Goal: Obtain resource: Download file/media

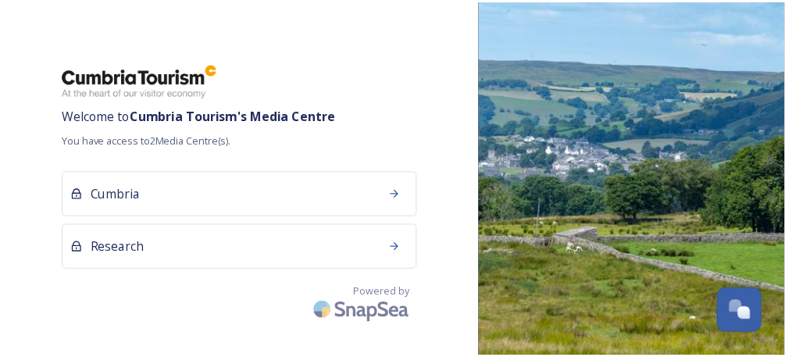
scroll to position [134, 0]
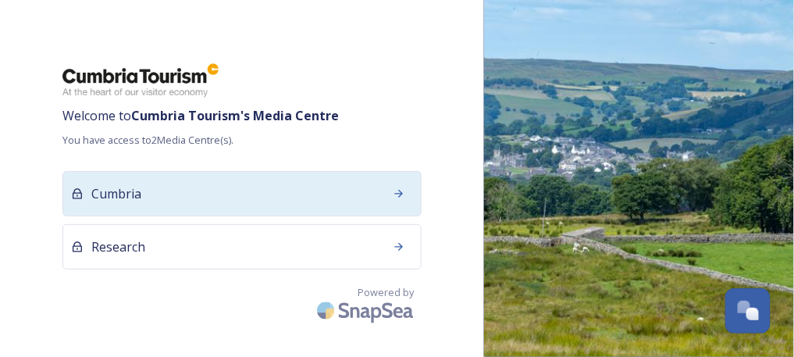
click at [174, 170] on div "Welcome to Cumbria Tourism 's Media Centre You have access to 2 Media Centre(s)…" at bounding box center [242, 178] width 484 height 232
click at [184, 180] on div "Cumbria" at bounding box center [241, 193] width 359 height 45
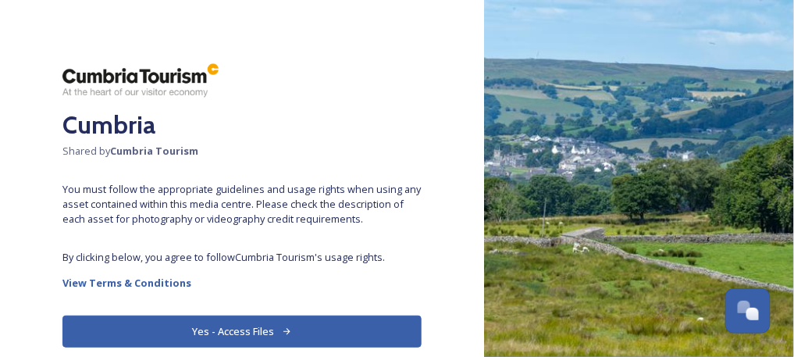
click at [282, 332] on icon at bounding box center [287, 331] width 10 height 10
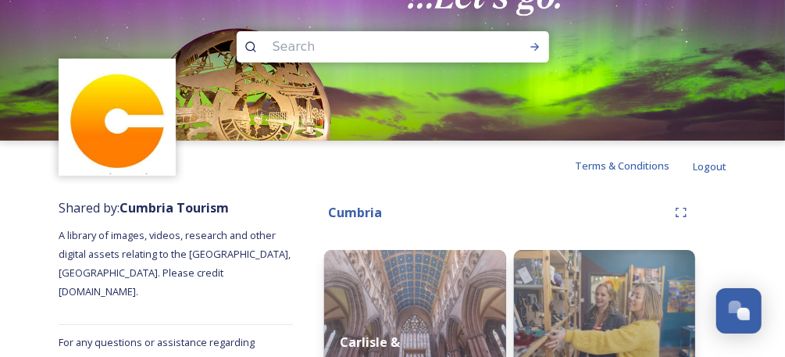
click at [353, 29] on img at bounding box center [392, 70] width 785 height 141
click at [353, 41] on input at bounding box center [372, 47] width 214 height 34
type input "eat"
click at [531, 48] on icon at bounding box center [535, 47] width 12 height 12
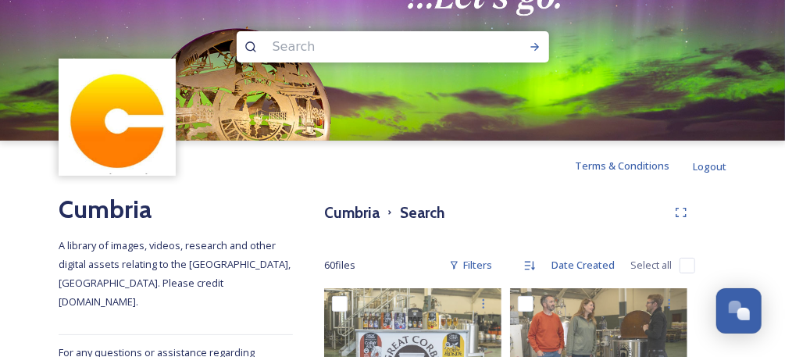
click at [289, 52] on input at bounding box center [372, 47] width 214 height 34
type input "caee"
type input "c"
type input "cafe"
click at [531, 48] on icon at bounding box center [535, 47] width 12 height 12
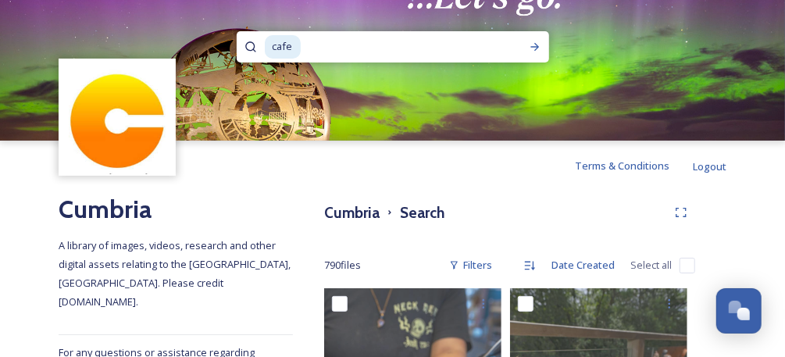
click at [324, 54] on input at bounding box center [399, 47] width 195 height 34
type input "c"
type input "restaurant"
click at [529, 49] on icon at bounding box center [535, 47] width 12 height 12
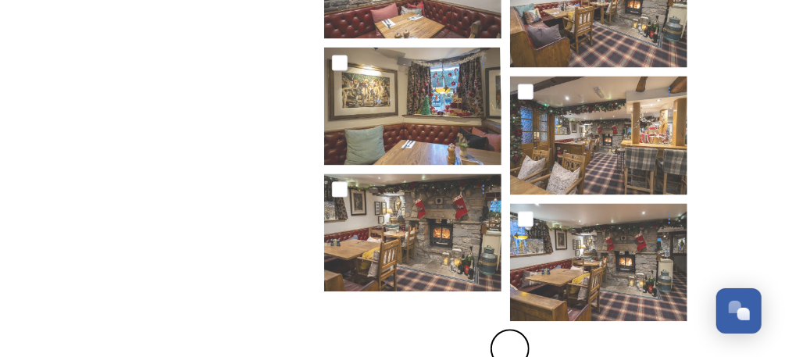
scroll to position [1244, 0]
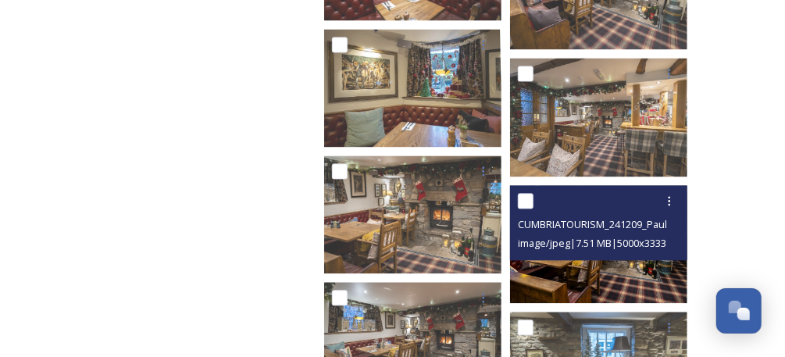
click at [585, 277] on img at bounding box center [598, 244] width 177 height 118
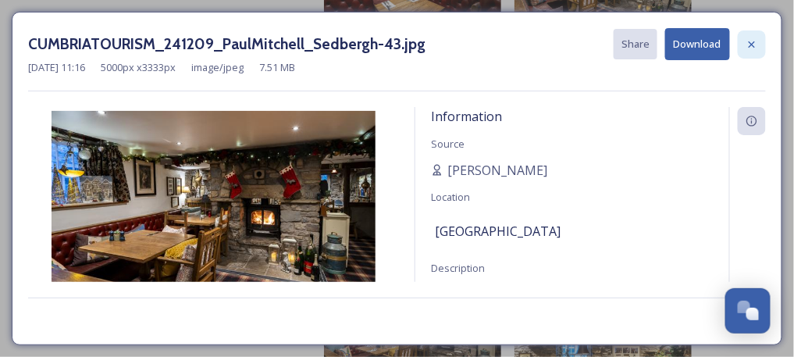
click at [754, 43] on icon at bounding box center [752, 44] width 12 height 12
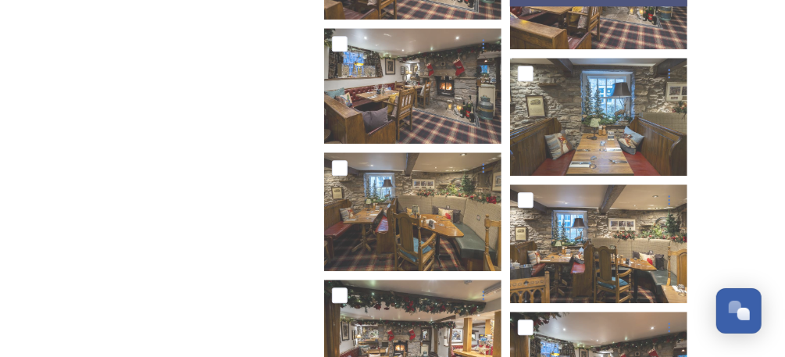
scroll to position [1660, 0]
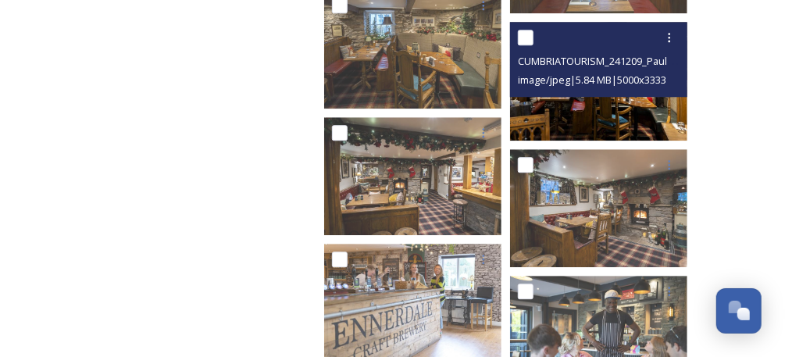
click at [622, 84] on span "image/jpeg | 5.84 MB | 5000 x 3333" at bounding box center [592, 80] width 148 height 14
click at [622, 124] on img at bounding box center [598, 81] width 177 height 118
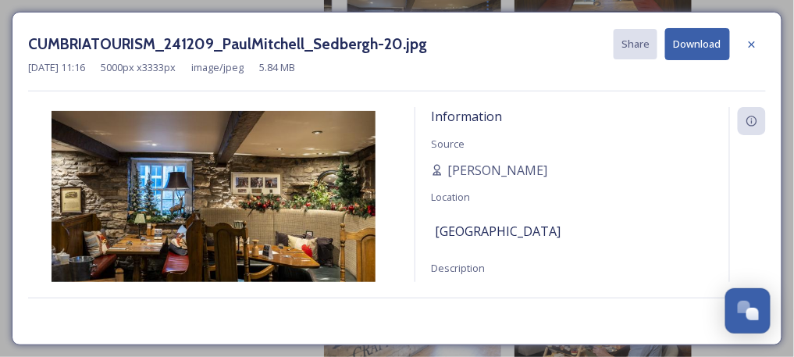
click at [751, 45] on icon at bounding box center [752, 44] width 6 height 6
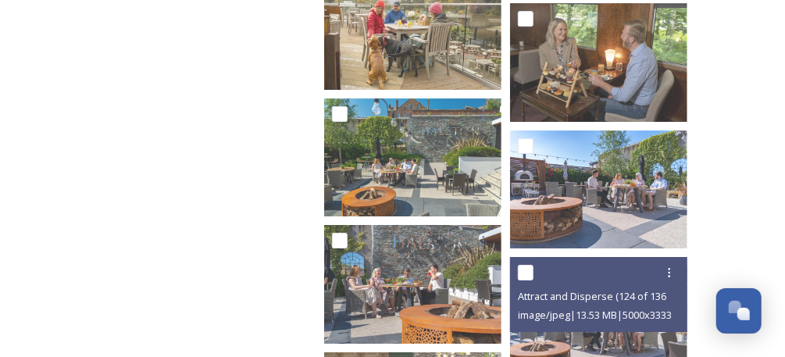
scroll to position [2078, 0]
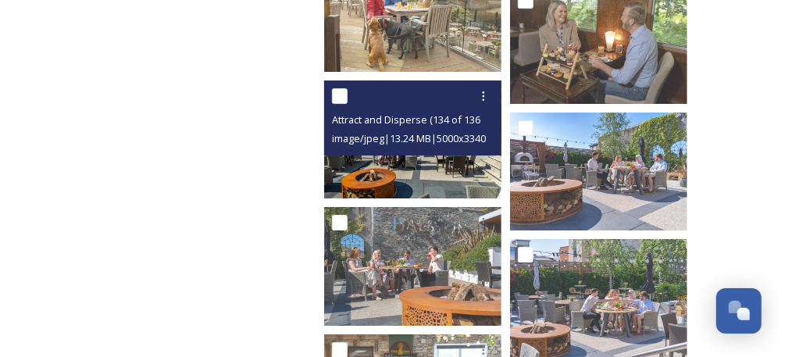
click at [474, 166] on img at bounding box center [412, 139] width 177 height 119
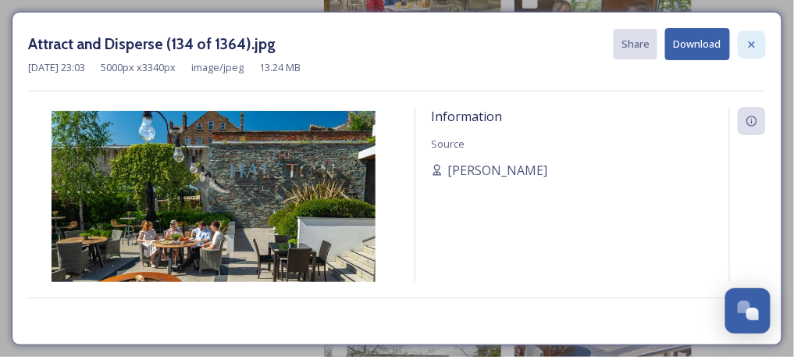
click at [751, 45] on icon at bounding box center [752, 44] width 6 height 6
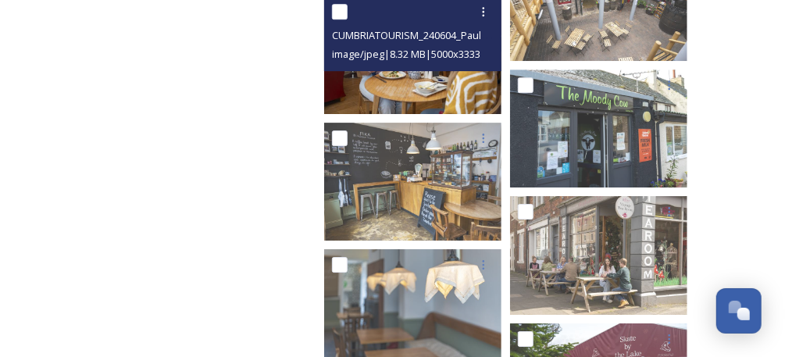
scroll to position [6680, 0]
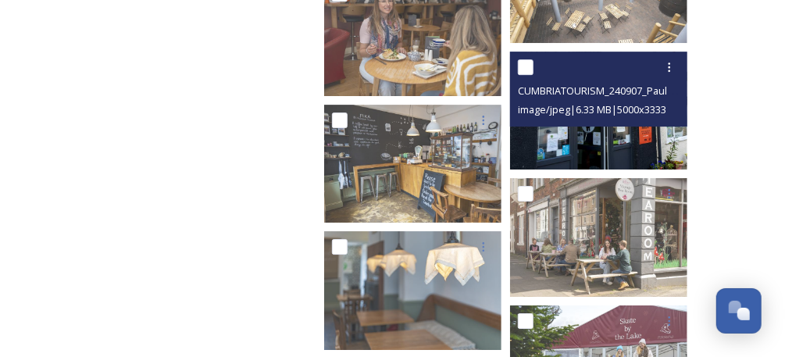
click at [592, 148] on img at bounding box center [598, 111] width 177 height 118
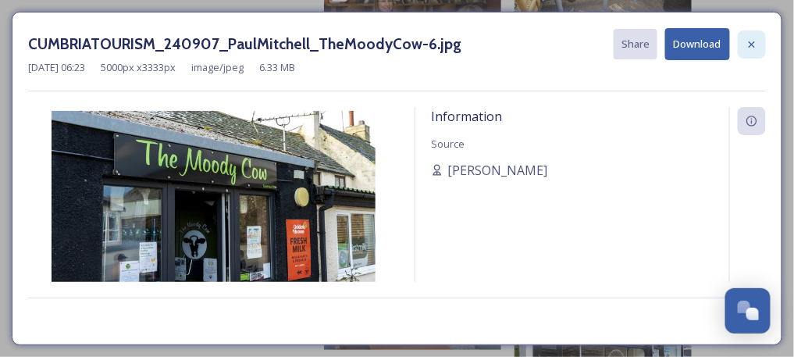
click at [758, 39] on icon at bounding box center [752, 44] width 12 height 12
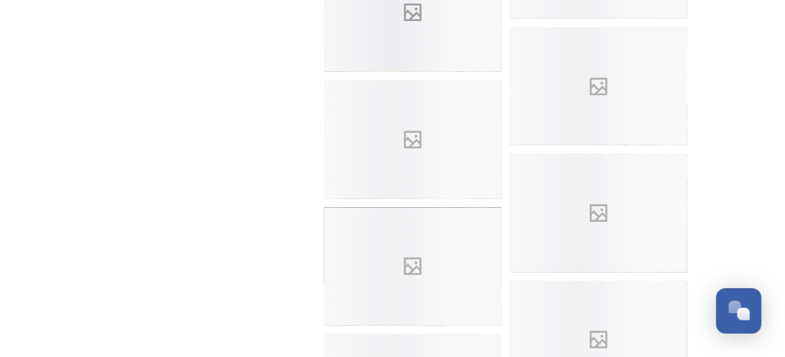
scroll to position [7617, 0]
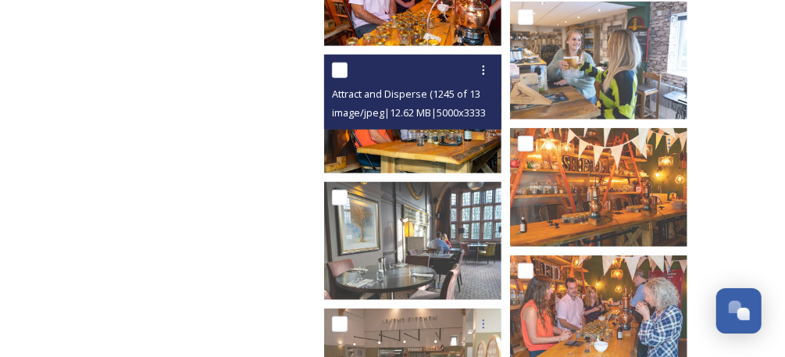
click at [438, 146] on img at bounding box center [412, 114] width 177 height 118
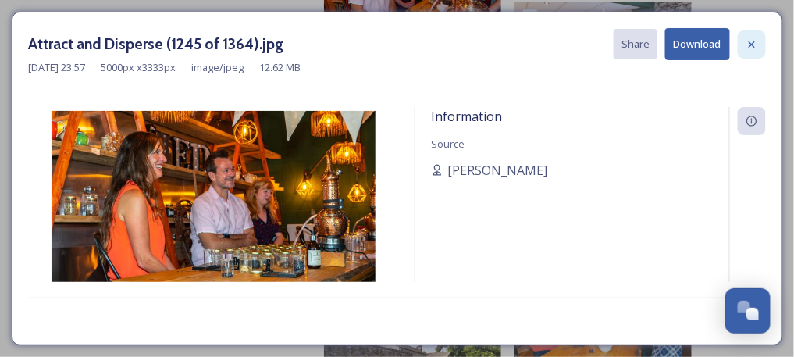
click at [763, 41] on div at bounding box center [752, 44] width 28 height 28
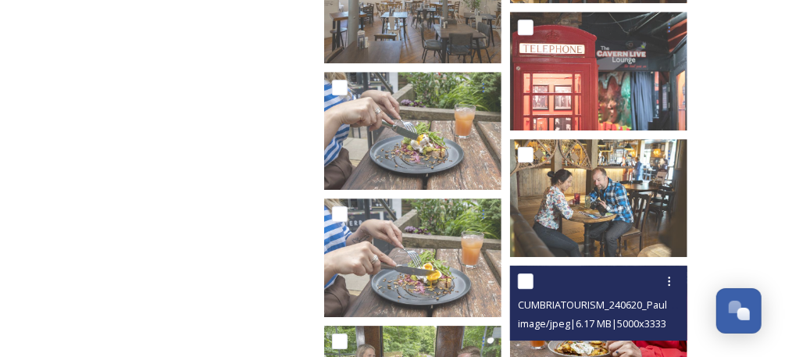
scroll to position [11195, 0]
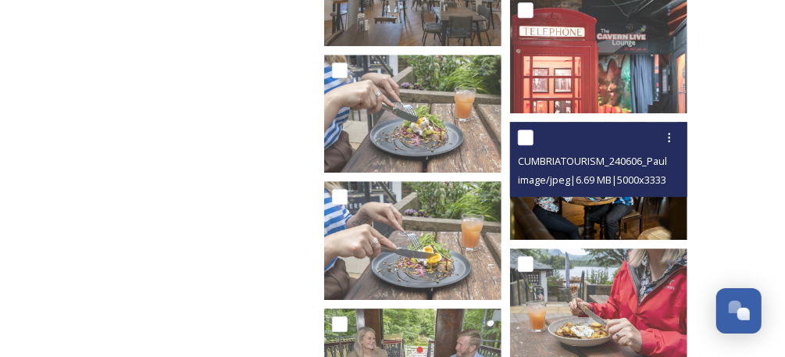
click at [608, 222] on img at bounding box center [598, 181] width 177 height 118
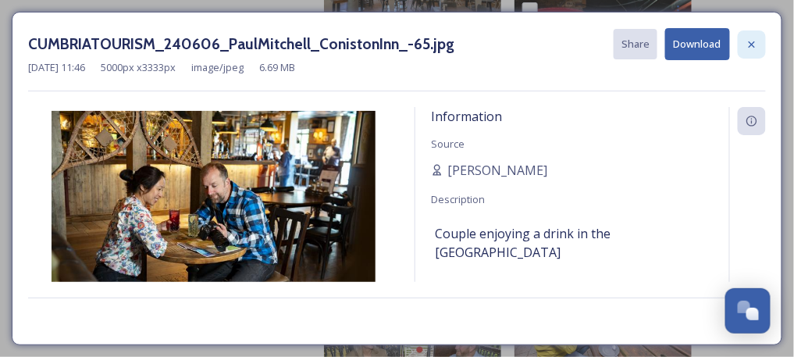
click at [759, 45] on div at bounding box center [752, 44] width 28 height 28
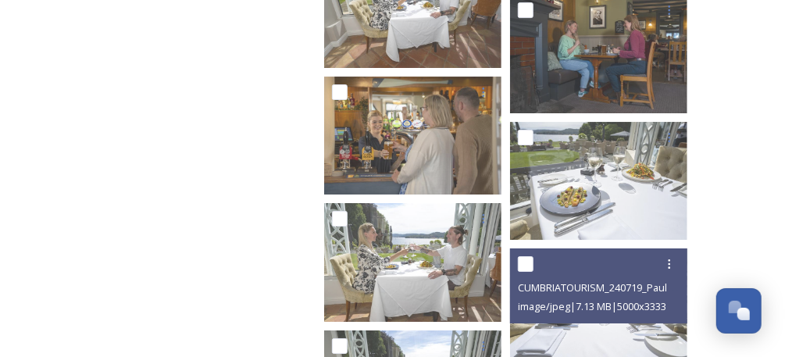
scroll to position [18798, 0]
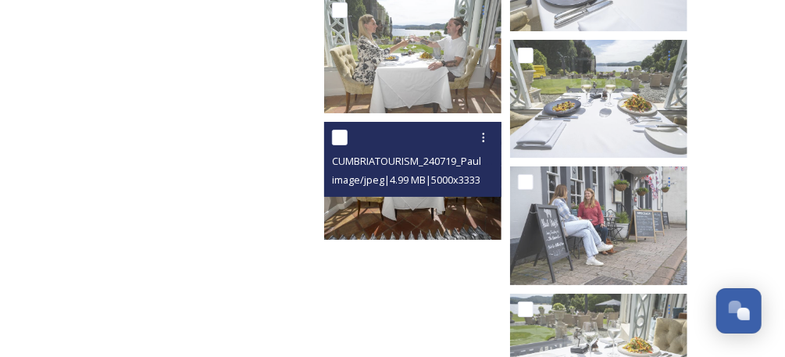
click at [437, 191] on div "CUMBRIATOURISM_240719_PaulMitchell_StorrsHall_-68.jpg image/jpeg | 4.99 MB | 50…" at bounding box center [412, 159] width 177 height 75
click at [437, 193] on div "CUMBRIATOURISM_240719_PaulMitchell_StorrsHall_-68.jpg image/jpeg | 4.99 MB | 50…" at bounding box center [412, 159] width 177 height 75
click at [447, 215] on img at bounding box center [412, 180] width 177 height 118
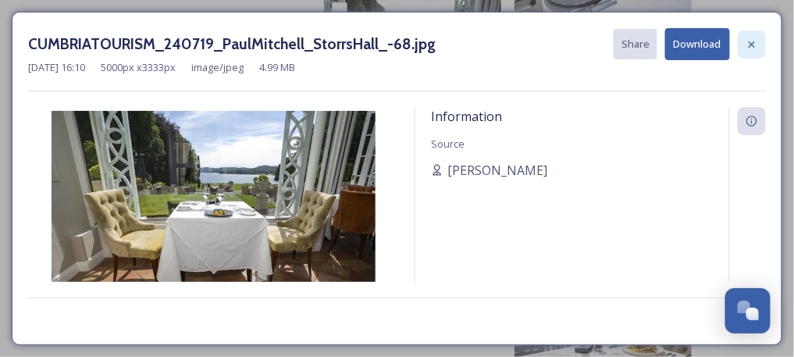
click at [748, 38] on icon at bounding box center [752, 44] width 12 height 12
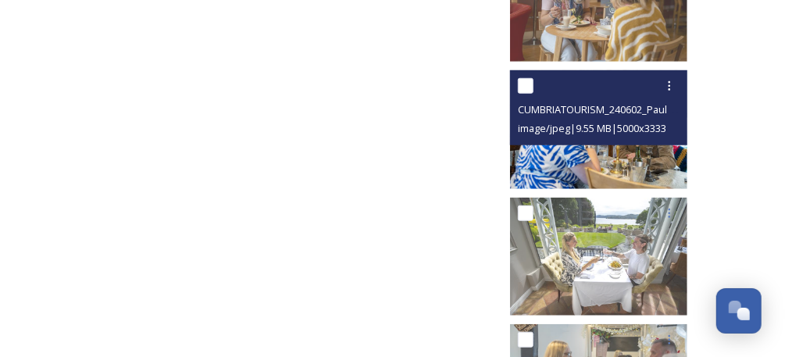
scroll to position [19377, 0]
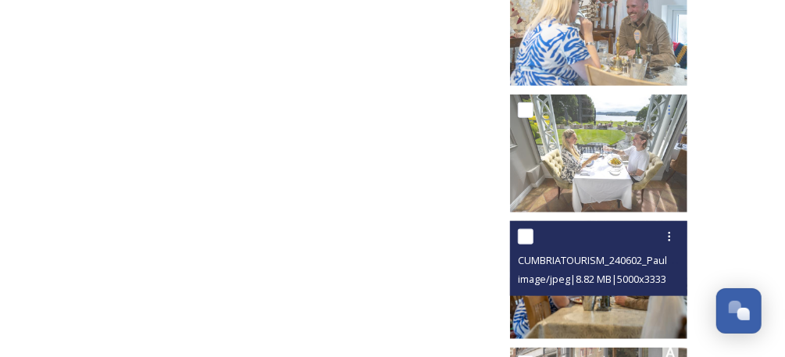
click at [630, 301] on img at bounding box center [598, 280] width 177 height 118
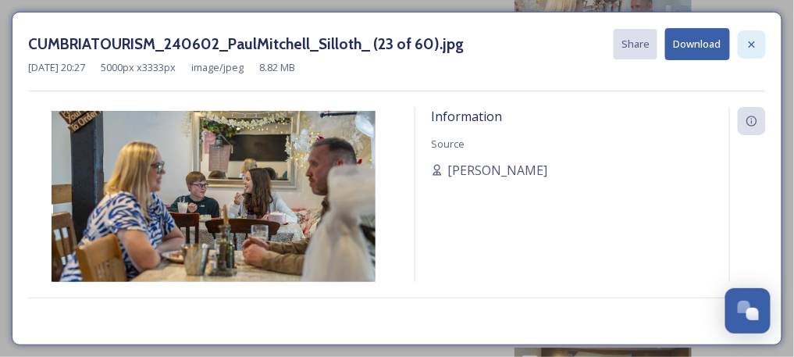
click at [753, 38] on icon at bounding box center [752, 44] width 12 height 12
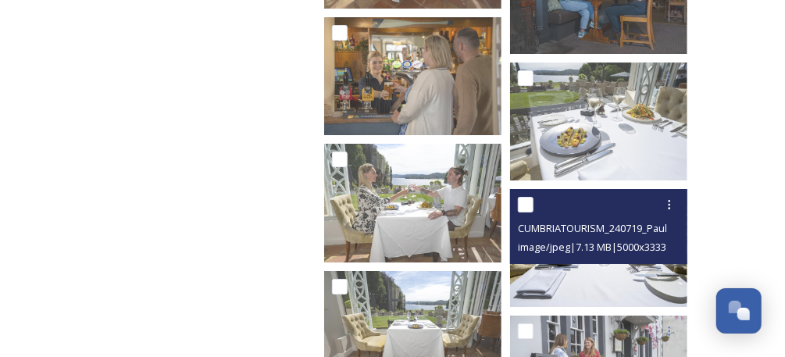
scroll to position [18649, 0]
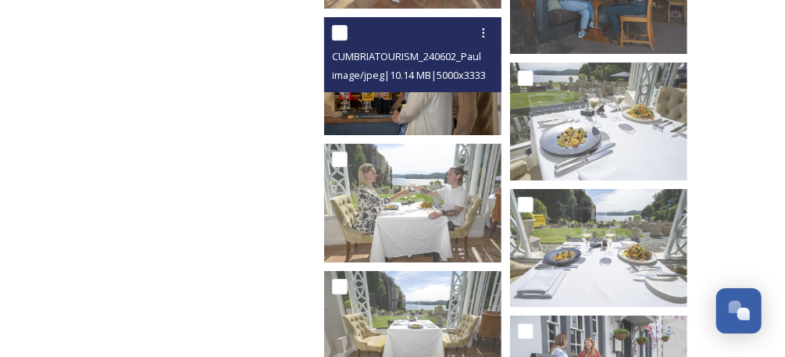
click at [454, 108] on img at bounding box center [412, 76] width 177 height 118
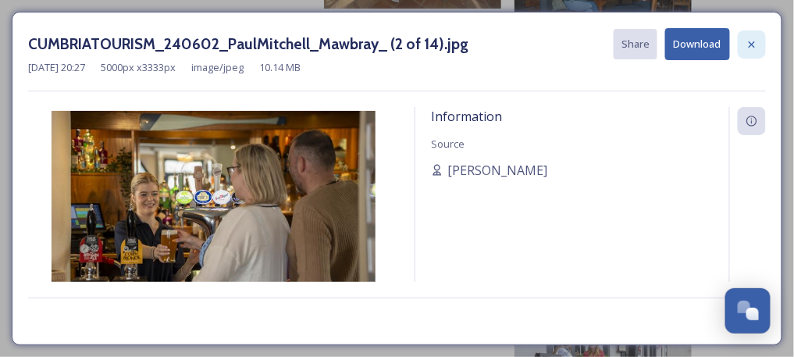
click at [760, 41] on div at bounding box center [752, 44] width 28 height 28
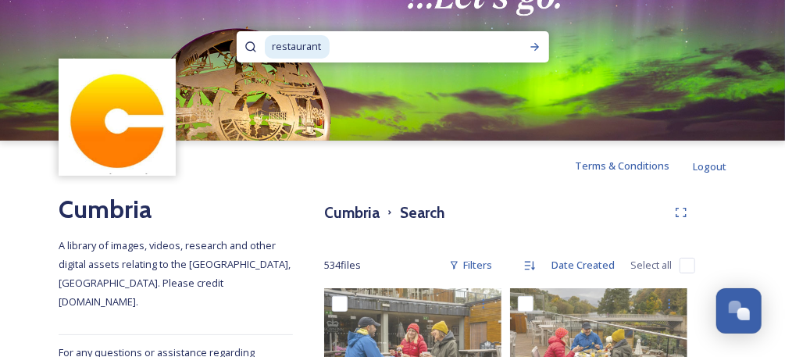
click at [340, 53] on input at bounding box center [421, 47] width 181 height 34
type input "restaurant"
click at [538, 42] on icon at bounding box center [535, 47] width 12 height 12
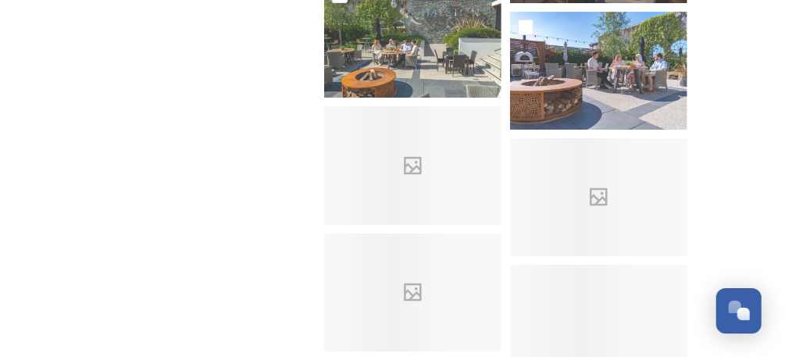
scroll to position [2659, 0]
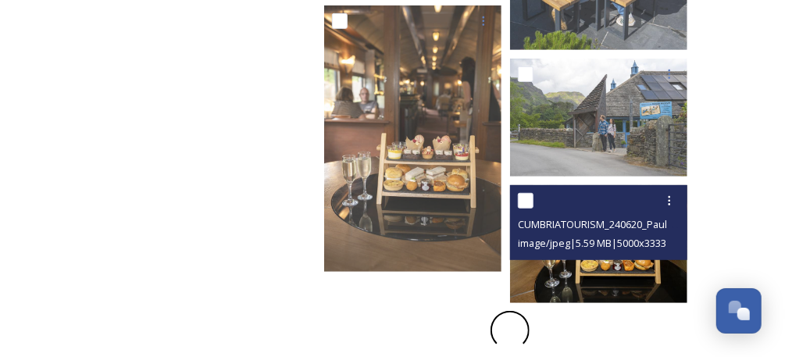
click at [608, 278] on img at bounding box center [598, 244] width 177 height 118
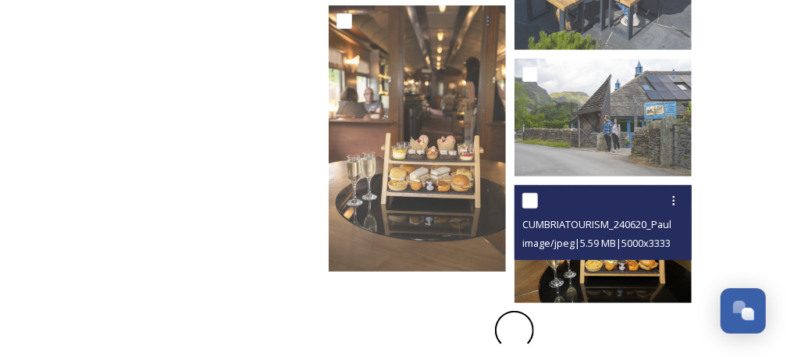
scroll to position [2628, 0]
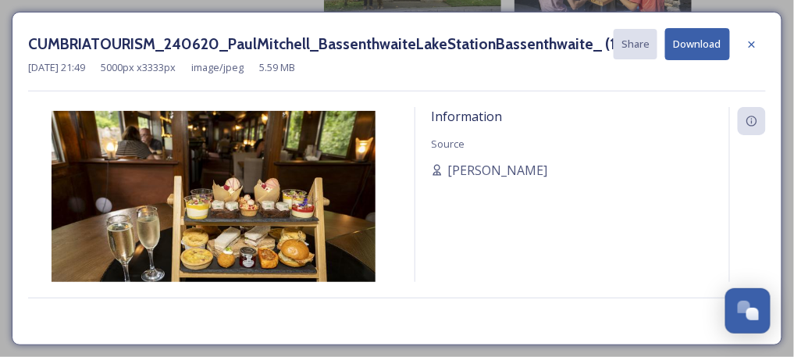
drag, startPoint x: 746, startPoint y: 37, endPoint x: 751, endPoint y: 45, distance: 8.9
click at [746, 41] on div at bounding box center [752, 44] width 28 height 28
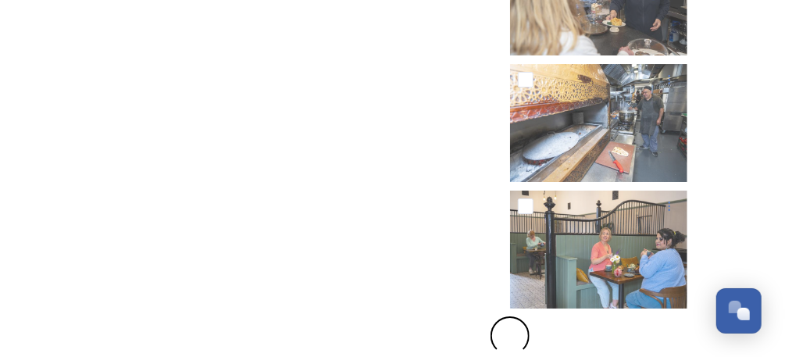
scroll to position [21062, 0]
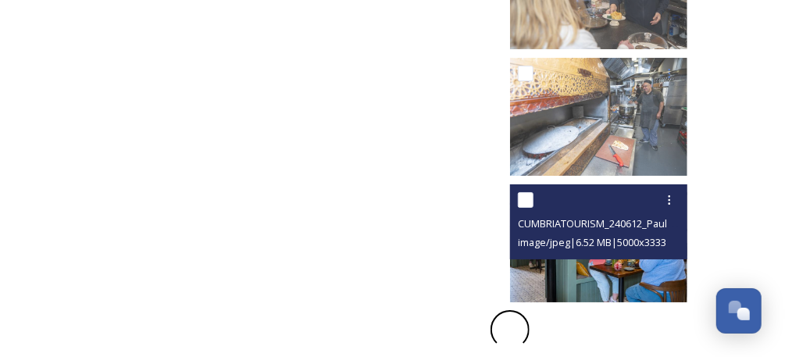
click at [642, 276] on img at bounding box center [598, 243] width 177 height 118
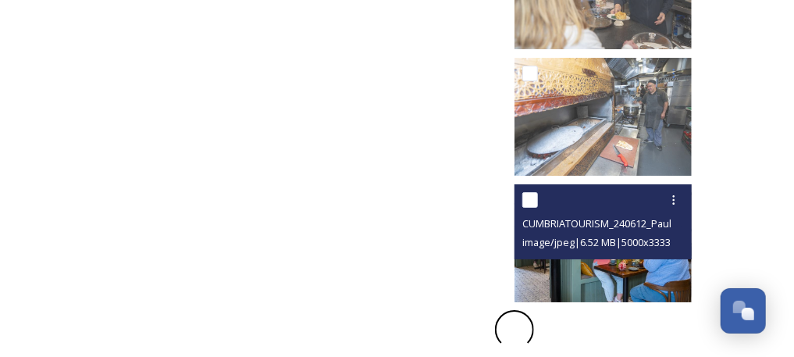
scroll to position [20935, 0]
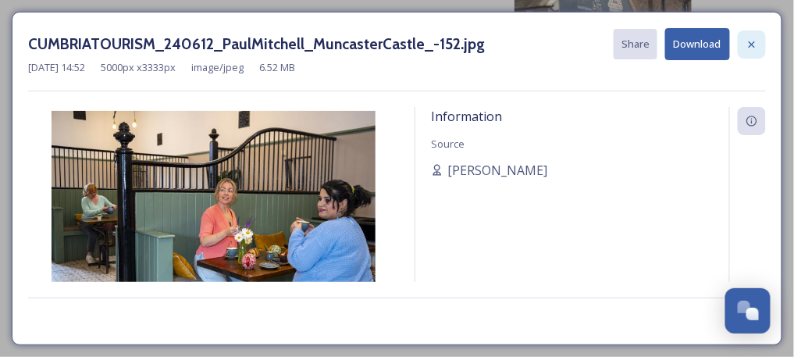
click at [747, 45] on icon at bounding box center [752, 44] width 12 height 12
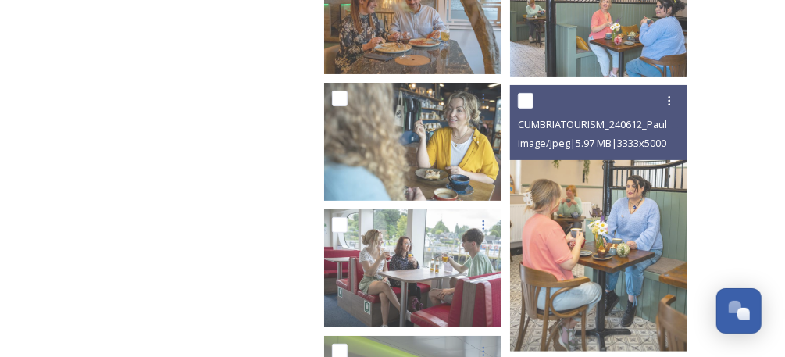
scroll to position [21270, 0]
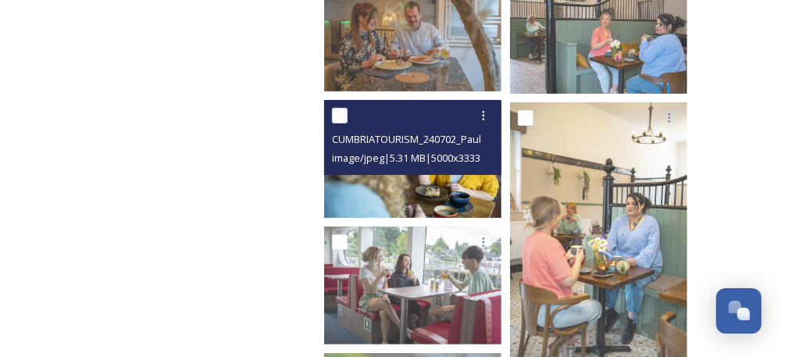
click at [450, 204] on img at bounding box center [412, 159] width 177 height 118
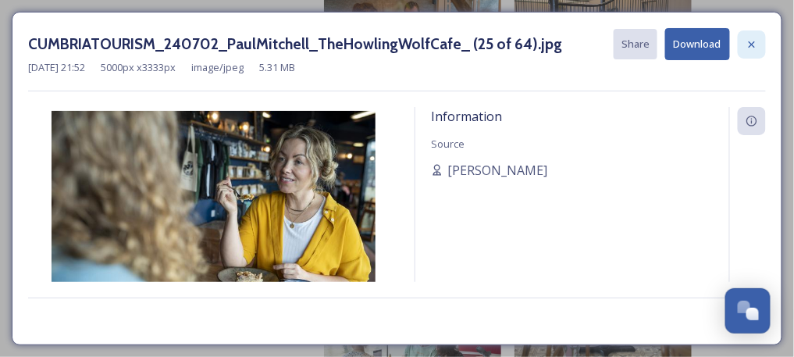
click at [752, 44] on icon at bounding box center [752, 44] width 6 height 6
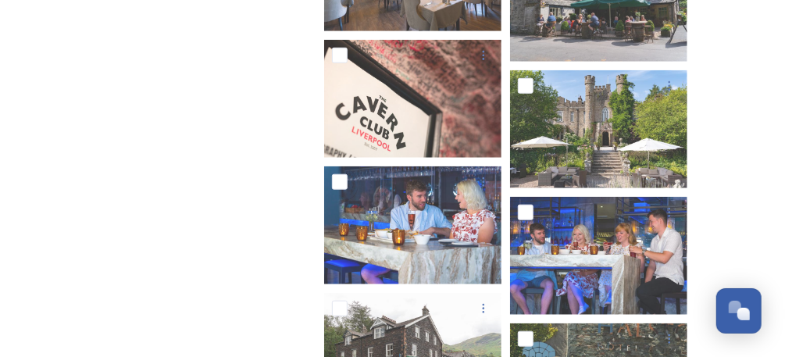
scroll to position [31149, 0]
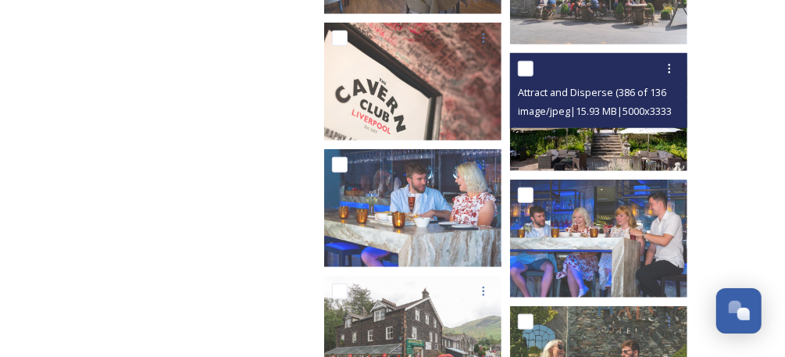
click at [608, 159] on img at bounding box center [598, 112] width 177 height 118
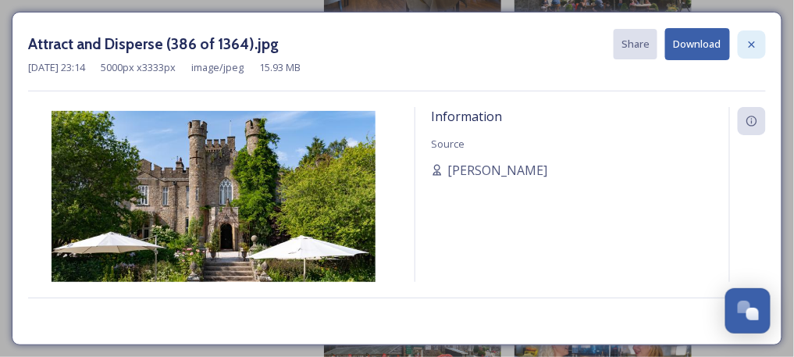
click at [751, 41] on icon at bounding box center [752, 44] width 6 height 6
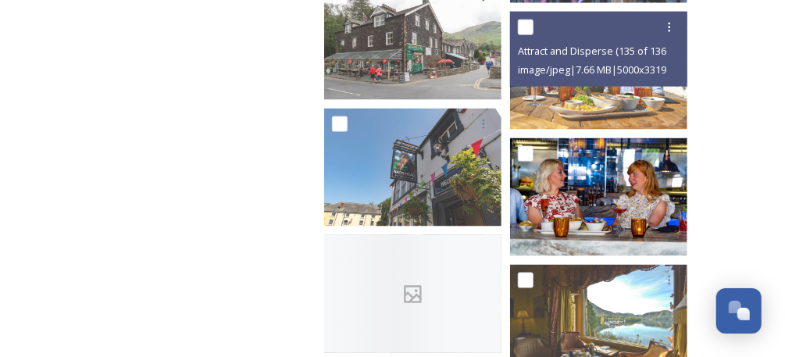
scroll to position [31461, 0]
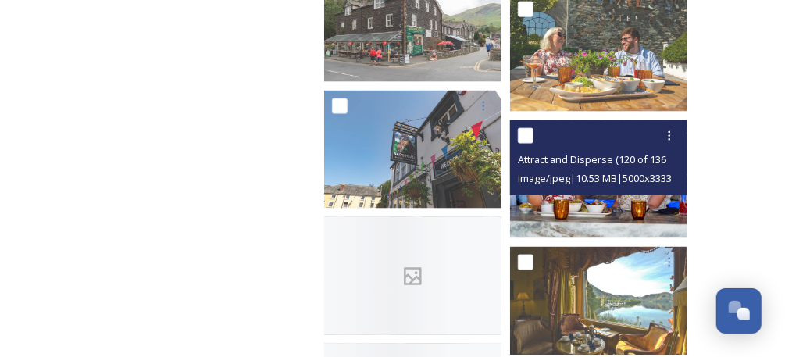
click at [656, 212] on img at bounding box center [598, 179] width 177 height 118
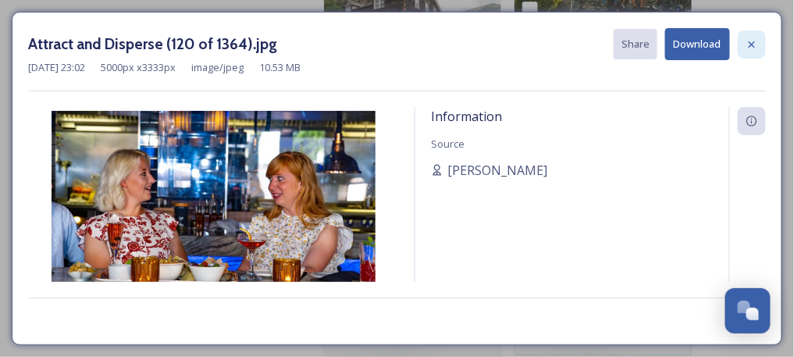
click at [754, 34] on div at bounding box center [752, 44] width 28 height 28
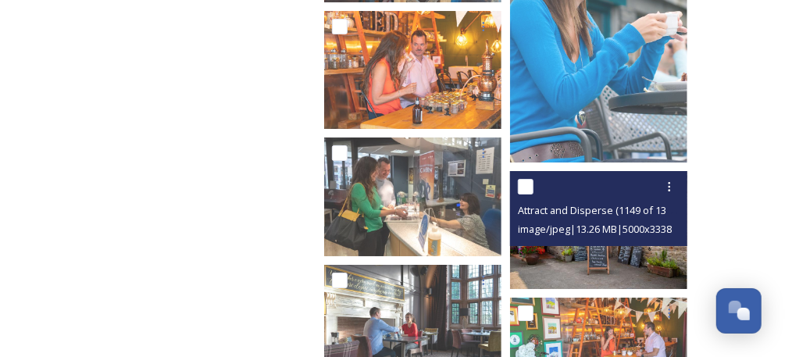
scroll to position [32920, 0]
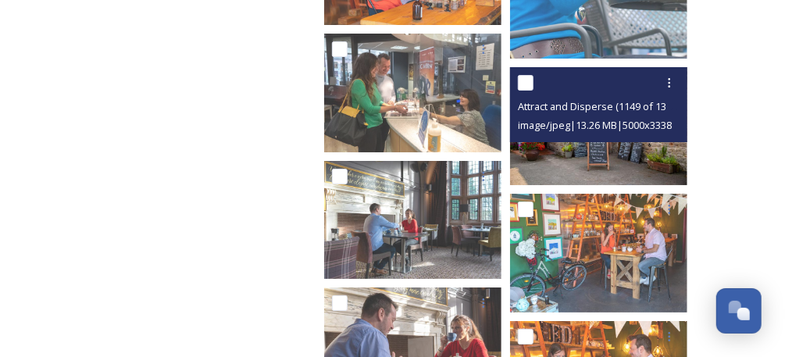
click at [671, 166] on img at bounding box center [598, 126] width 177 height 118
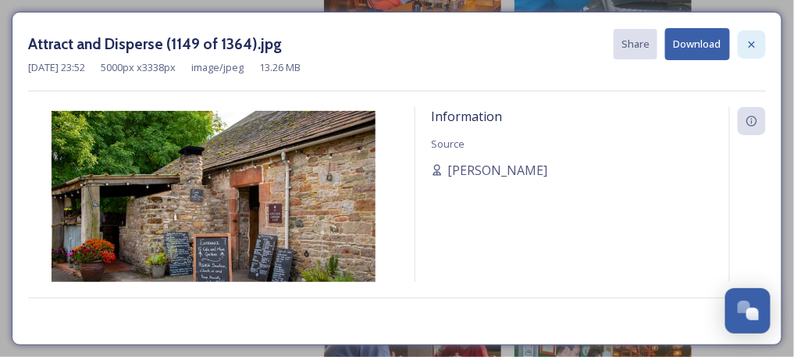
click at [754, 42] on icon at bounding box center [752, 44] width 6 height 6
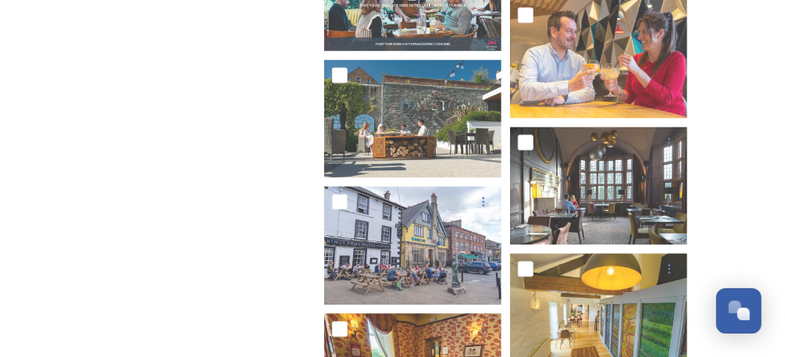
scroll to position [34273, 0]
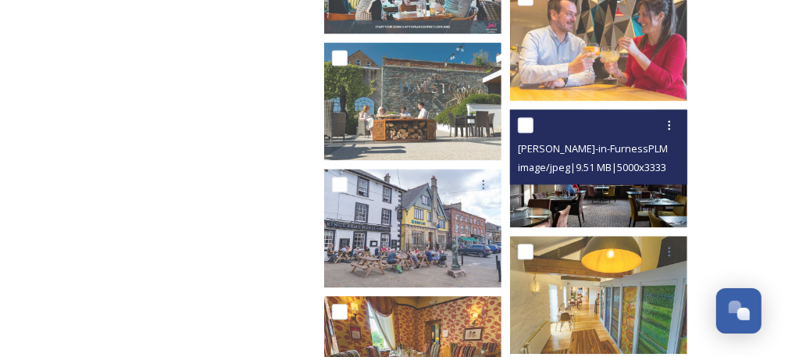
click at [654, 188] on img at bounding box center [598, 168] width 177 height 118
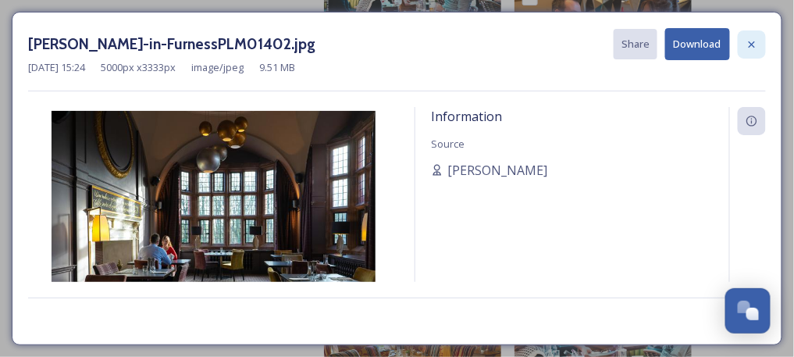
click at [750, 45] on icon at bounding box center [752, 44] width 12 height 12
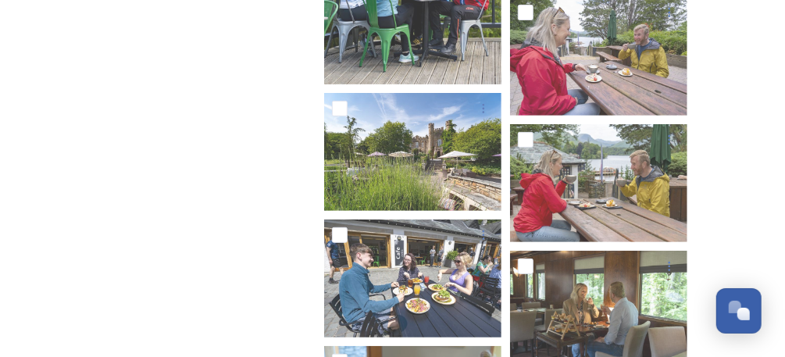
scroll to position [35627, 0]
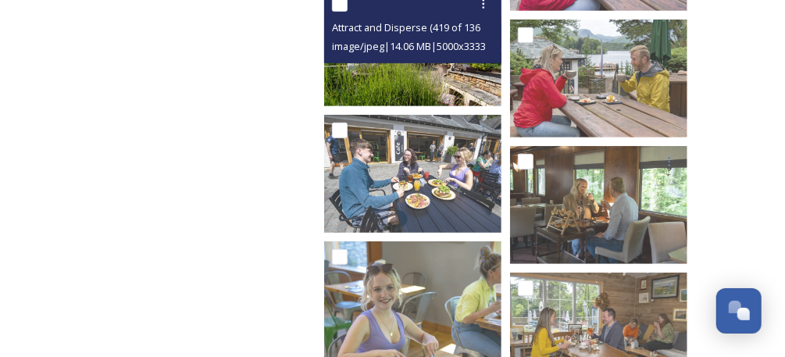
click at [440, 91] on img at bounding box center [412, 47] width 177 height 118
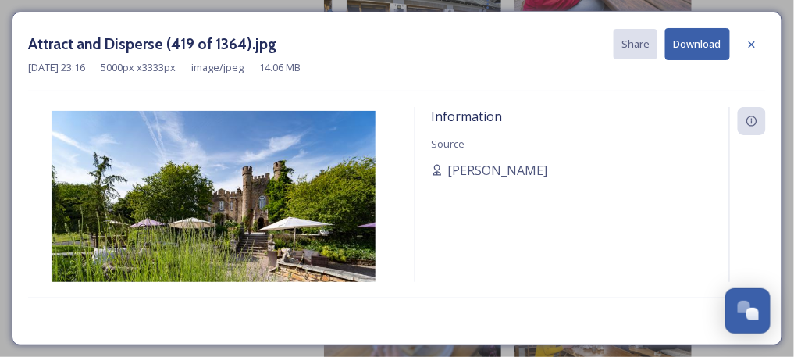
click at [754, 42] on icon at bounding box center [752, 44] width 6 height 6
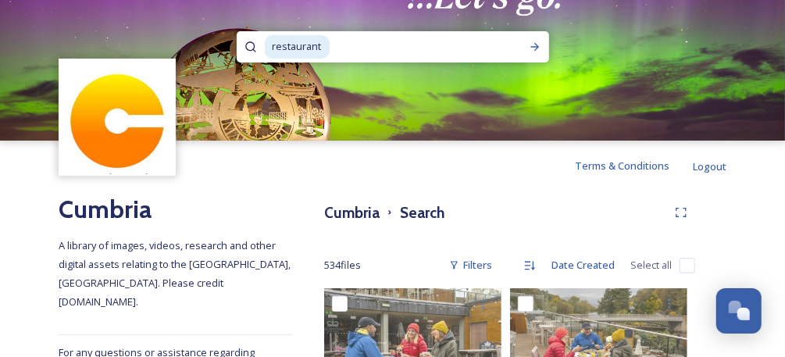
click at [388, 30] on img at bounding box center [392, 70] width 785 height 141
click at [388, 45] on input at bounding box center [421, 47] width 181 height 34
type input "r"
type input "[PERSON_NAME]"
click at [533, 49] on icon at bounding box center [535, 47] width 12 height 12
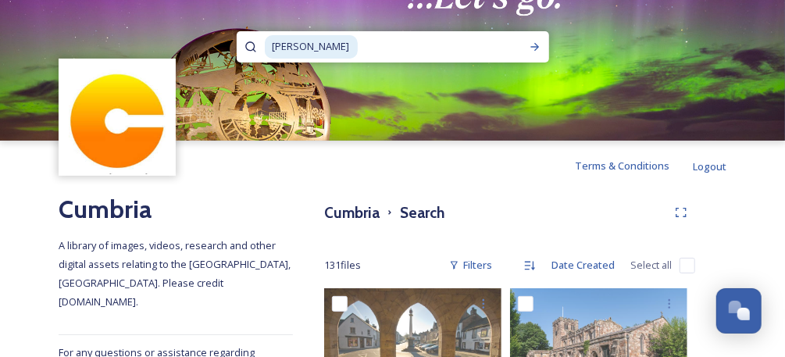
click at [366, 50] on input at bounding box center [440, 47] width 162 height 34
type input "a"
type input "food"
click at [529, 48] on icon at bounding box center [535, 47] width 12 height 12
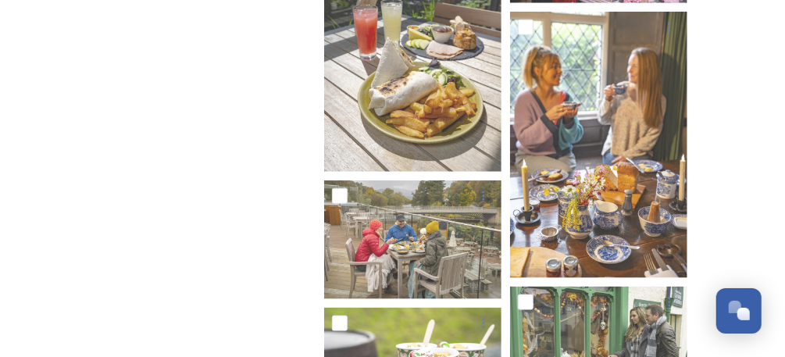
scroll to position [761, 0]
